Goal: Task Accomplishment & Management: Use online tool/utility

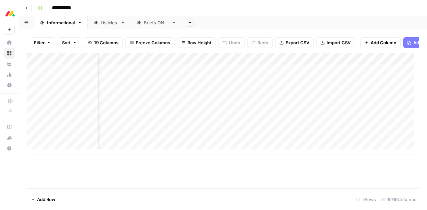
scroll to position [0, 42]
click at [258, 64] on div "Add Column" at bounding box center [223, 103] width 392 height 101
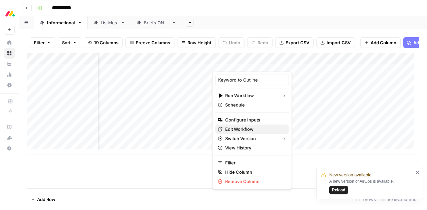
click at [247, 128] on span "Edit Workflow" at bounding box center [254, 129] width 58 height 7
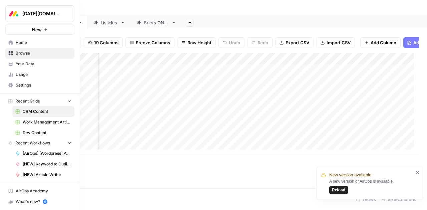
click at [26, 64] on span "Your Data" at bounding box center [44, 64] width 56 height 6
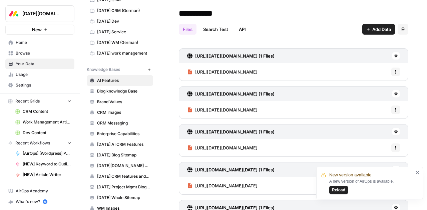
scroll to position [59, 0]
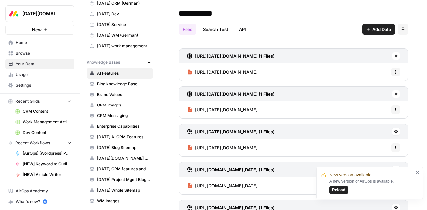
click at [114, 134] on span "Monday AI CRM Features" at bounding box center [123, 137] width 53 height 6
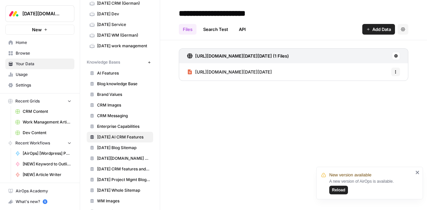
click at [369, 99] on div "**********" at bounding box center [293, 105] width 267 height 210
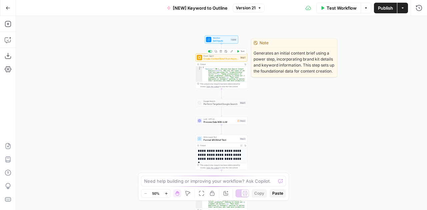
click at [236, 57] on span "Create Content Brief from Keyword - Fork" at bounding box center [220, 58] width 35 height 3
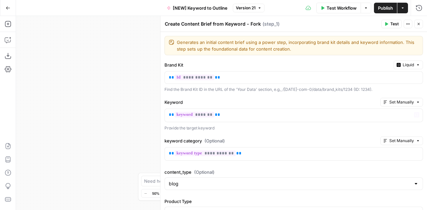
scroll to position [57, 0]
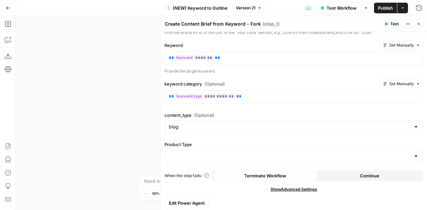
click at [192, 200] on span "Edit Power Agent" at bounding box center [187, 203] width 36 height 7
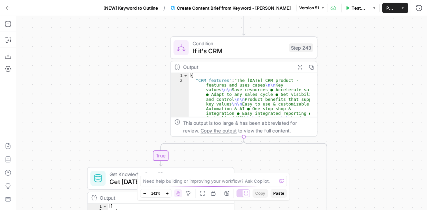
drag, startPoint x: 174, startPoint y: 98, endPoint x: 35, endPoint y: 94, distance: 138.7
click at [35, 94] on div "true false true false Workflow Set Inputs Inputs Run Code · Python Get this yea…" at bounding box center [221, 113] width 411 height 194
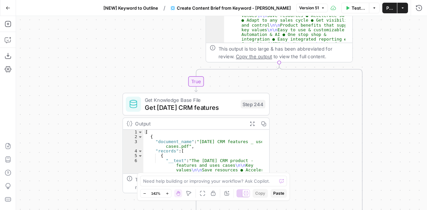
drag, startPoint x: 80, startPoint y: 118, endPoint x: 145, endPoint y: 46, distance: 96.3
click at [145, 46] on div "true false true false Workflow Set Inputs Inputs Run Code · Python Get this yea…" at bounding box center [221, 113] width 411 height 194
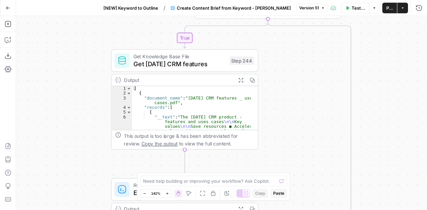
drag, startPoint x: 101, startPoint y: 145, endPoint x: 90, endPoint y: 102, distance: 45.1
click at [90, 102] on div "true false true false Workflow Set Inputs Inputs Run Code · Python Get this yea…" at bounding box center [221, 113] width 411 height 194
